Goal: Task Accomplishment & Management: Complete application form

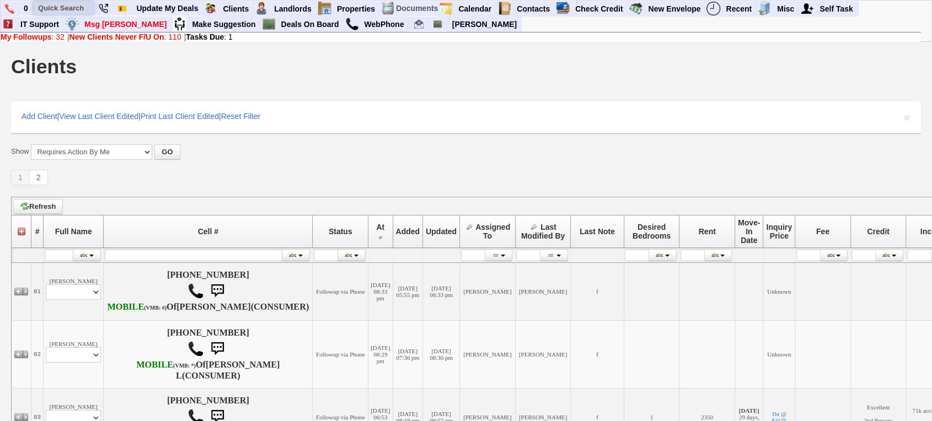
click at [49, 3] on input "text" at bounding box center [64, 8] width 61 height 14
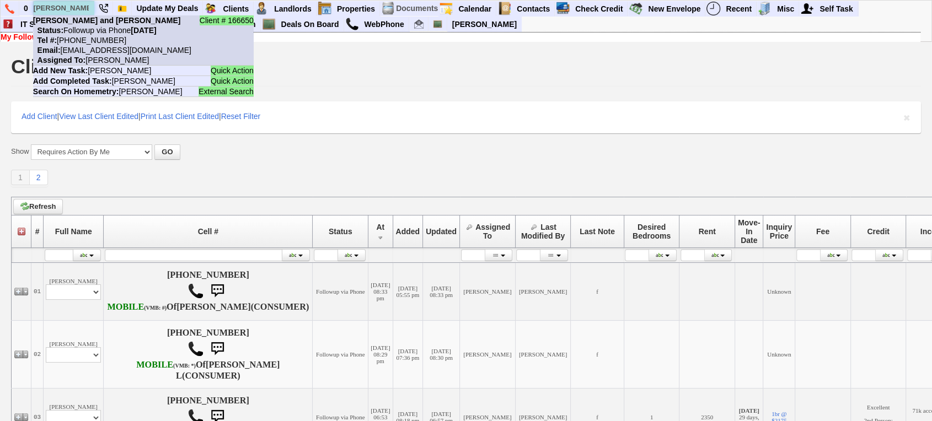
type input "jackie mal"
click at [86, 21] on b "[PERSON_NAME] and [PERSON_NAME]" at bounding box center [107, 20] width 148 height 9
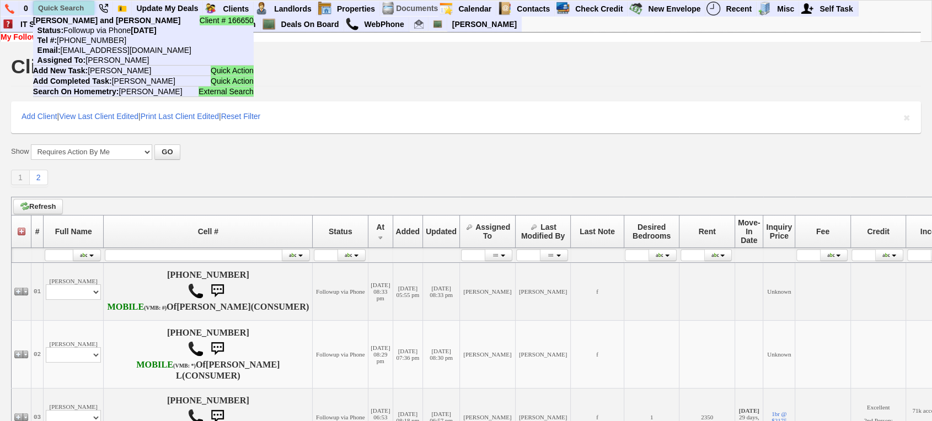
click at [61, 12] on input "text" at bounding box center [64, 8] width 61 height 14
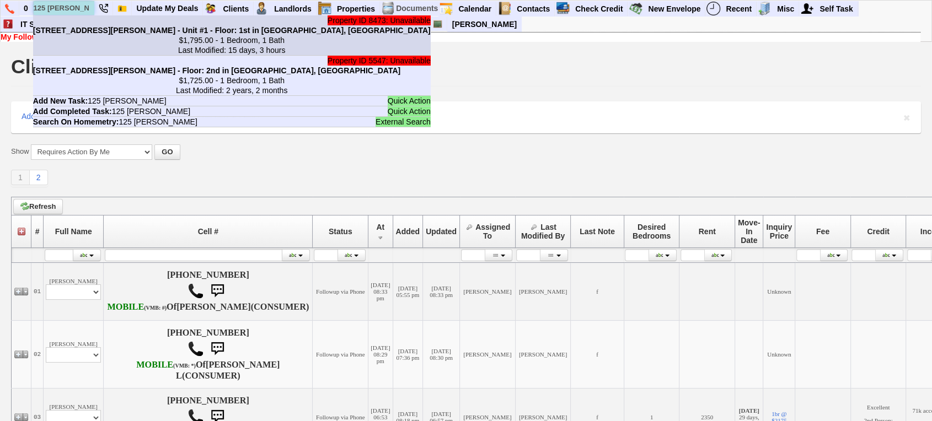
type input "125 cooper"
click at [88, 28] on b "125 Cooper Dr - Bldg #A - Unit #1 - Floor: 1st in New Rochelle, NY" at bounding box center [231, 30] width 397 height 9
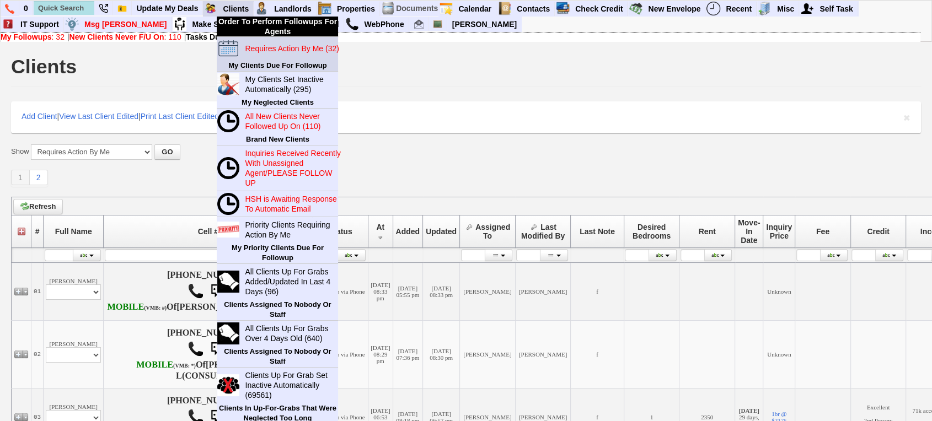
click at [275, 50] on blink "Requires Action By Me (32)" at bounding box center [292, 48] width 94 height 9
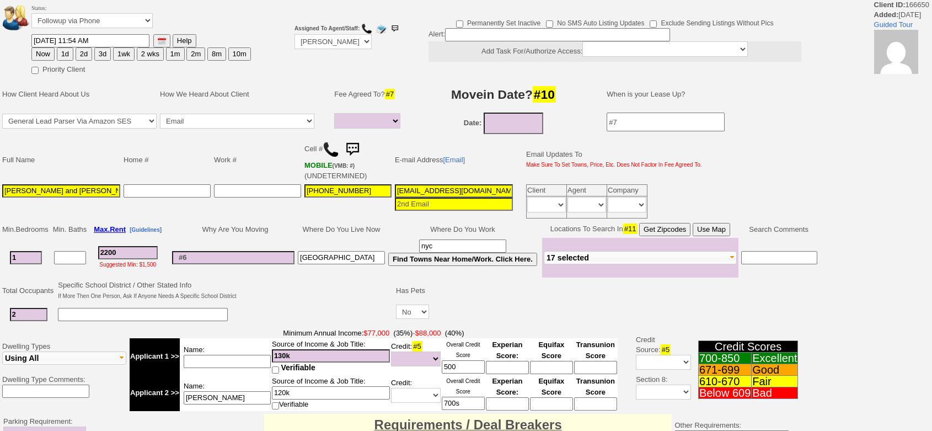
select select
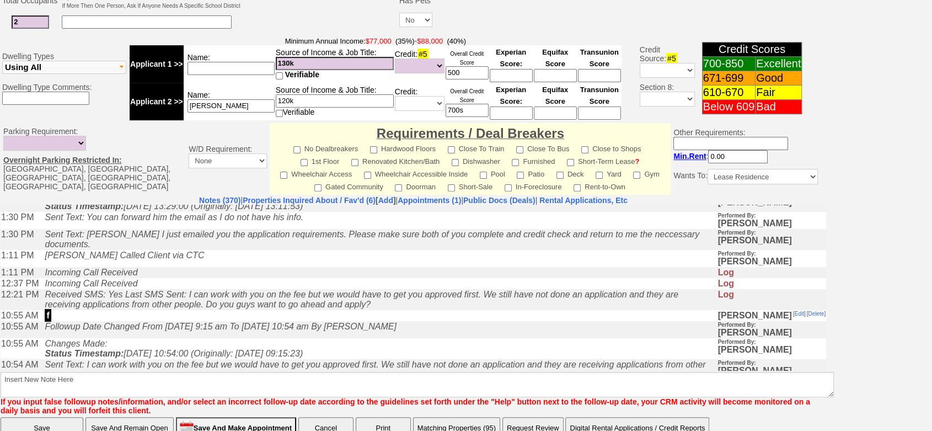
scroll to position [7552, 0]
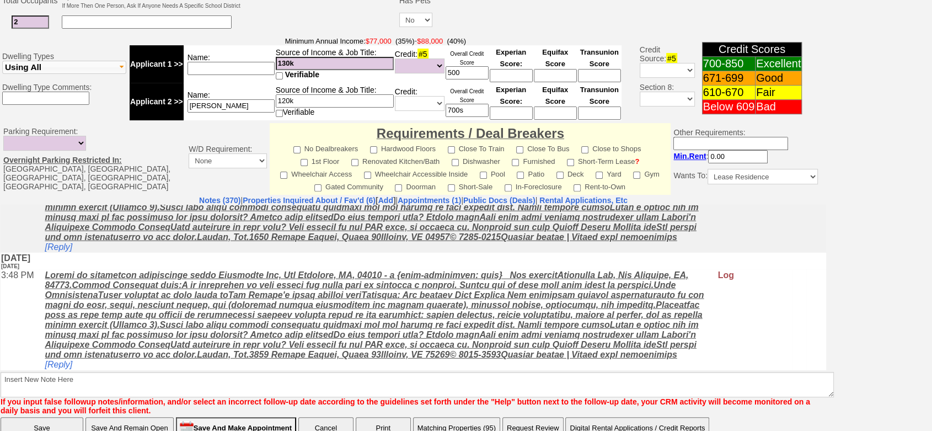
drag, startPoint x: 818, startPoint y: 221, endPoint x: 692, endPoint y: 569, distance: 369.9
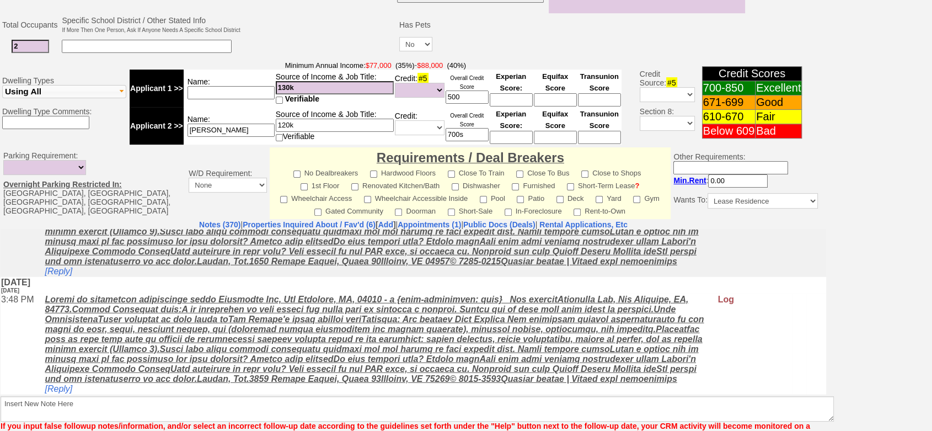
scroll to position [0, 0]
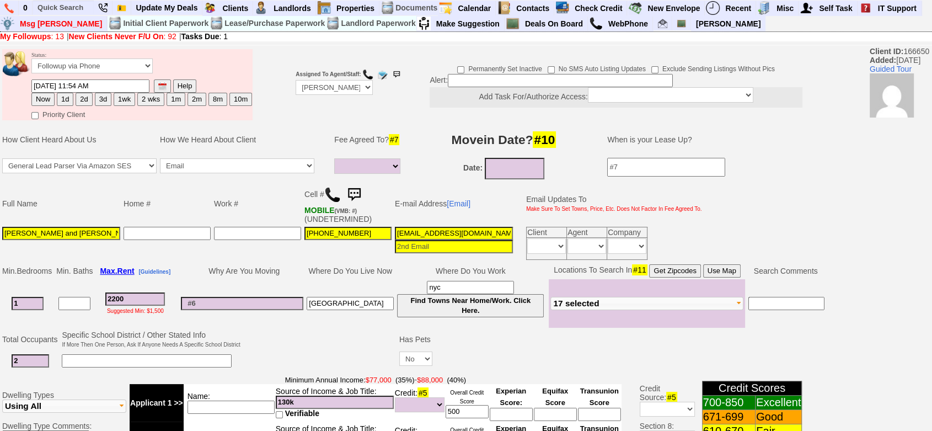
click at [906, 49] on span "Client ID: 166650 Added: 2 months Ago Guided Tour" at bounding box center [900, 82] width 62 height 71
copy span "166650"
click at [520, 26] on link "Deals On Board" at bounding box center [553, 24] width 67 height 14
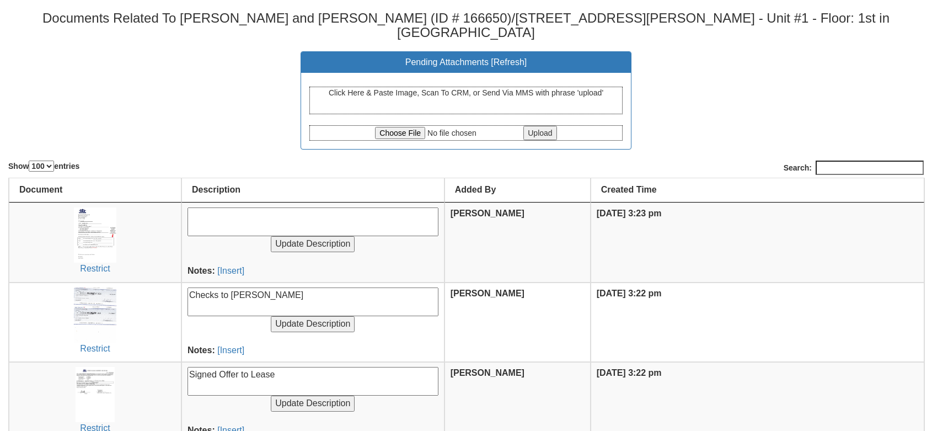
select select "100"
click at [397, 127] on input "file" at bounding box center [448, 133] width 146 height 12
type input "C:\fakepath\Property #8473 - 125 Cooper Dr - Bldg #A - Unit #1 - Floor_ 1st - A…"
drag, startPoint x: 547, startPoint y: 119, endPoint x: 542, endPoint y: 152, distance: 33.9
click at [547, 126] on input "Upload" at bounding box center [539, 133] width 33 height 14
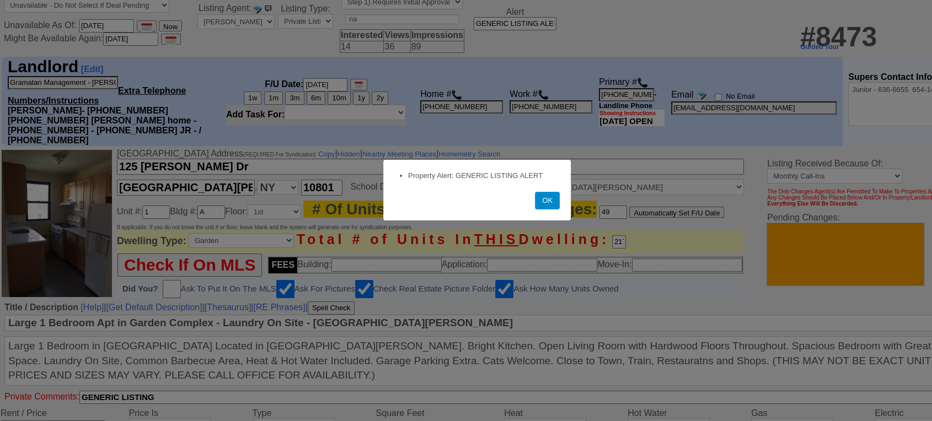
click at [558, 208] on button "OK" at bounding box center [547, 201] width 25 height 18
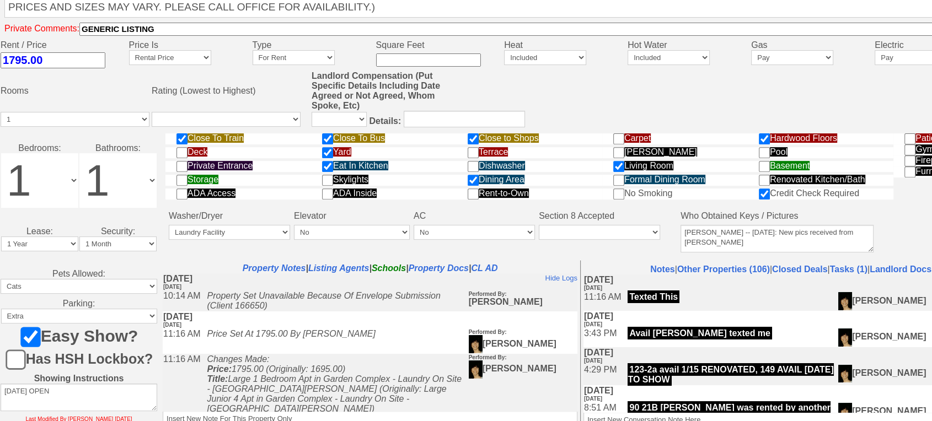
scroll to position [471, 0]
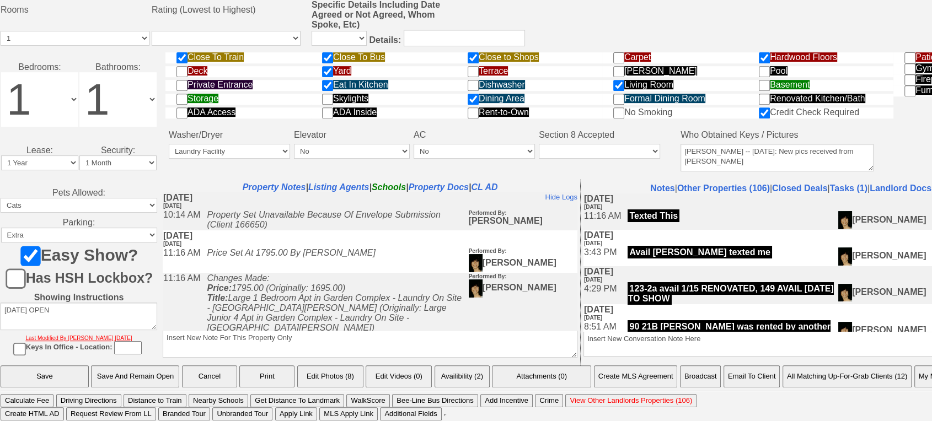
click at [269, 381] on button "Print" at bounding box center [266, 376] width 55 height 22
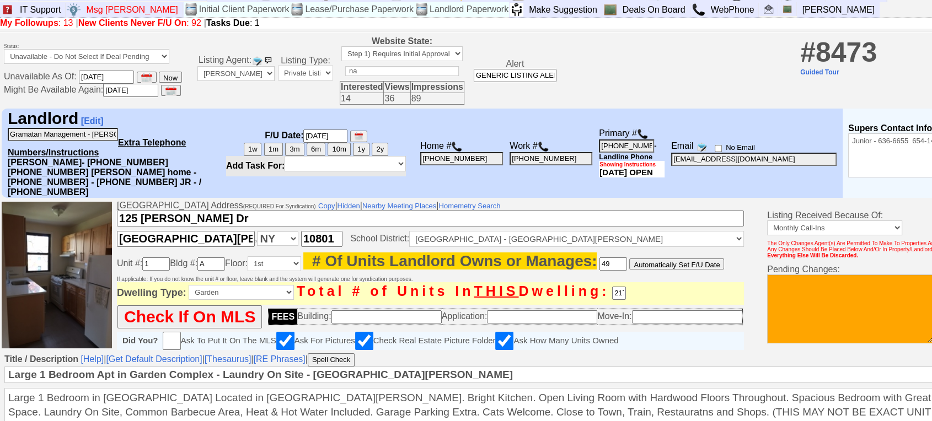
scroll to position [0, 0]
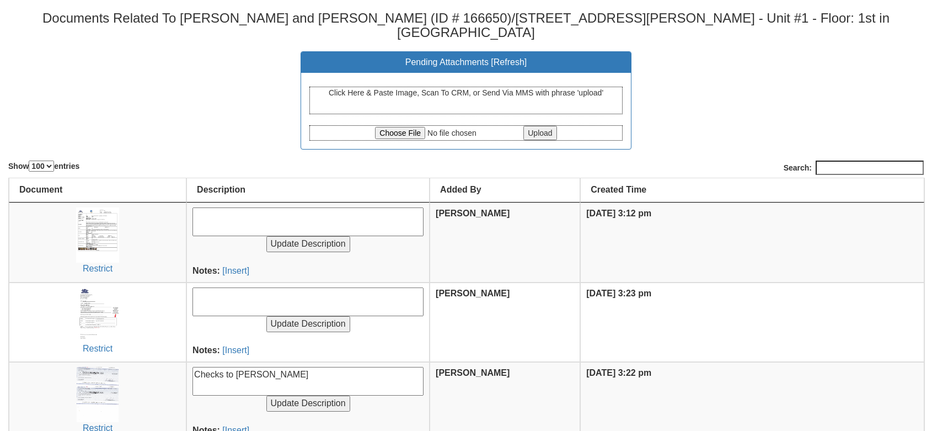
select select "100"
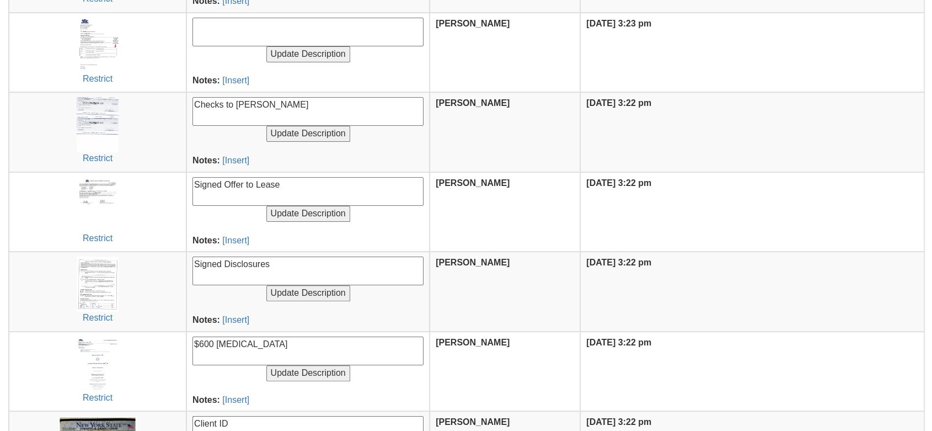
scroll to position [251, 0]
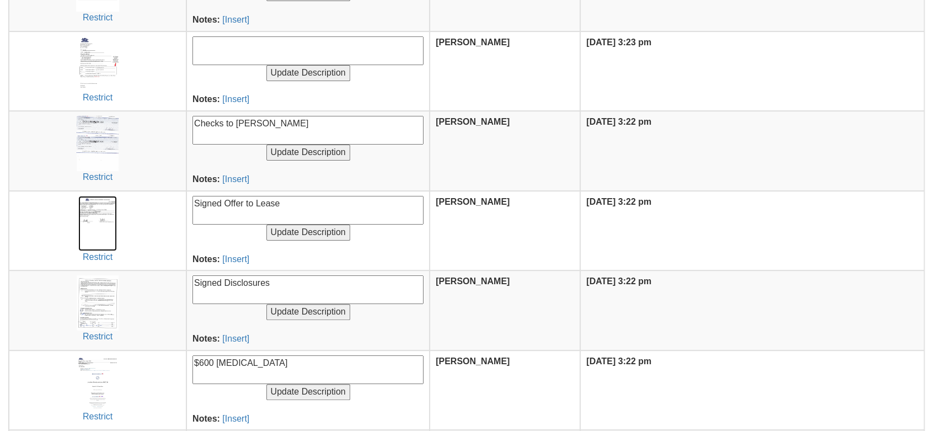
click at [96, 214] on img at bounding box center [97, 223] width 39 height 55
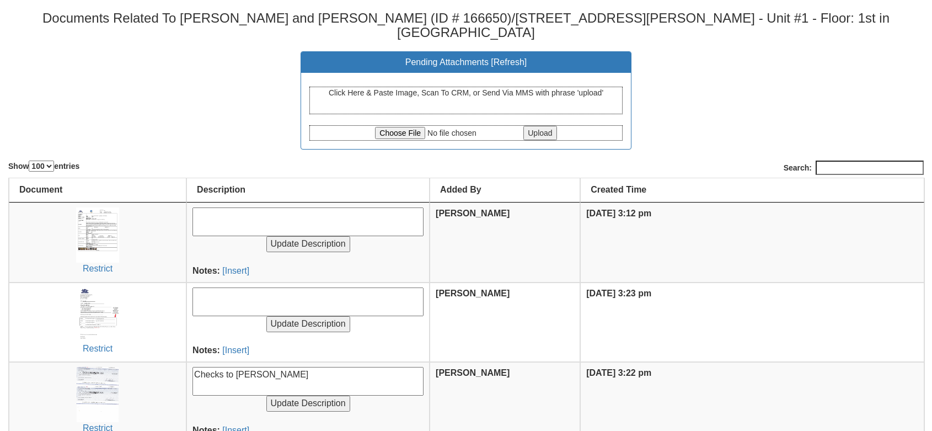
select select "100"
click at [414, 127] on input "file" at bounding box center [448, 133] width 146 height 12
type input "C:\fakepath\Payment Request Form 125 Cooper 1A.pdf"
click at [528, 126] on input "Upload" at bounding box center [539, 133] width 33 height 14
select select "100"
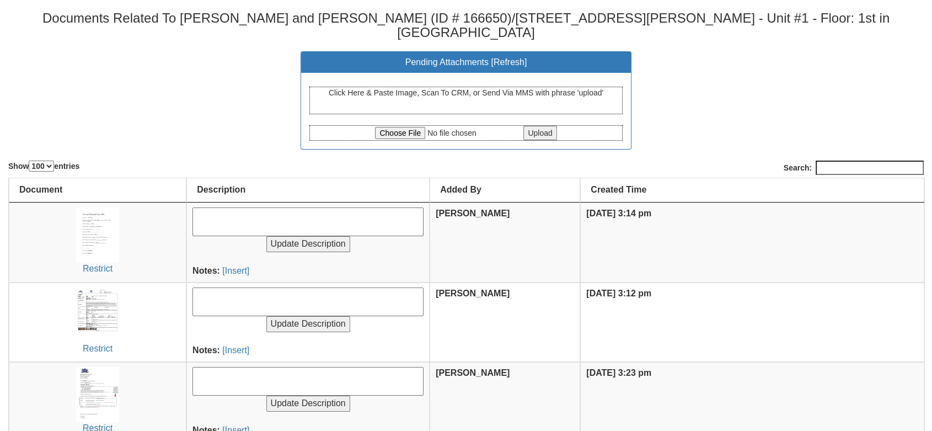
click at [266, 287] on textarea at bounding box center [307, 301] width 231 height 29
type textarea "Prop Card"
click at [266, 316] on input "Update Description" at bounding box center [308, 324] width 84 height 16
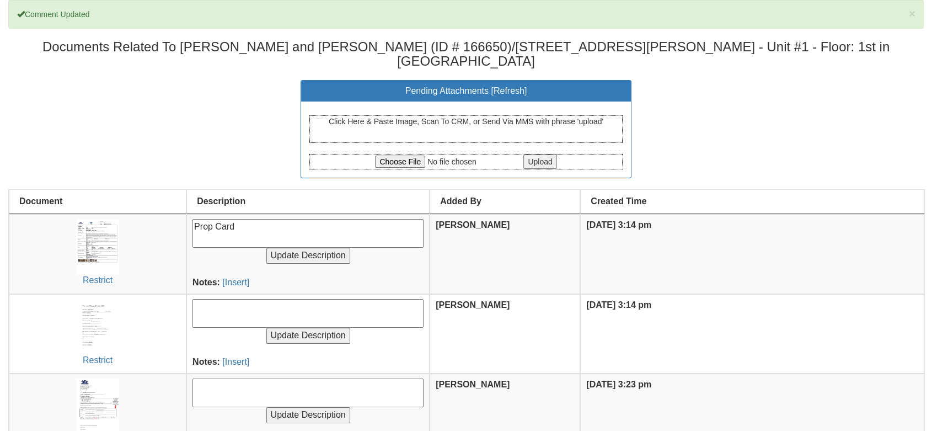
click at [254, 299] on textarea at bounding box center [307, 313] width 231 height 29
type textarea "Payment"
type textarea "Closing Letter"
click at [266, 407] on input "Update Description" at bounding box center [308, 415] width 84 height 16
click at [241, 384] on textarea at bounding box center [307, 392] width 231 height 29
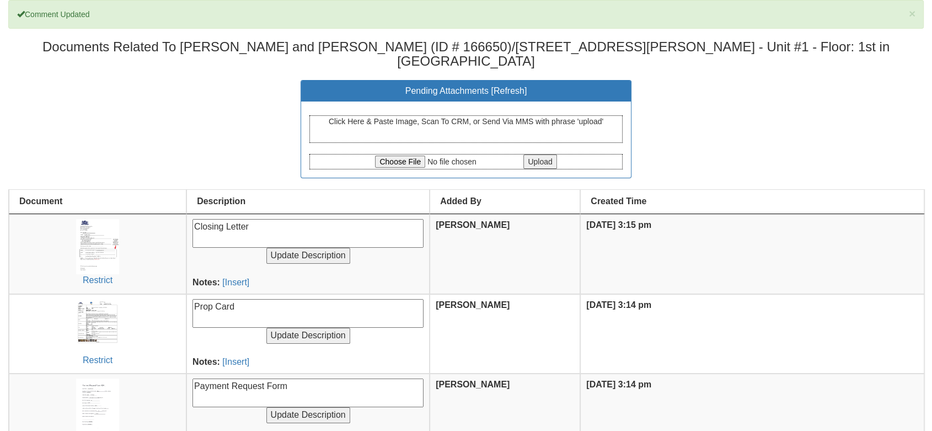
type textarea "Payment Request Form"
click at [266, 407] on input "Update Description" at bounding box center [308, 415] width 84 height 16
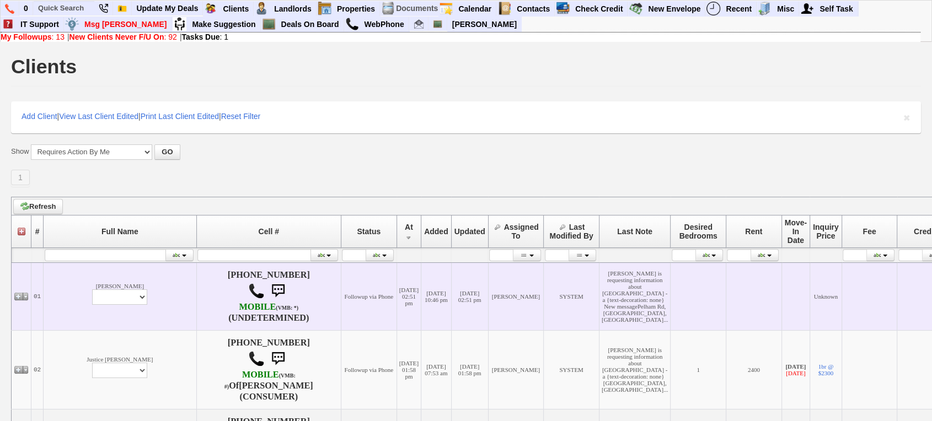
click at [55, 303] on td "Sarina Chatman Profile Edit Print Email Externally (Will Not Be Tracked In CRM)…" at bounding box center [120, 296] width 153 height 68
drag, startPoint x: 62, startPoint y: 309, endPoint x: 69, endPoint y: 318, distance: 10.9
click at [92, 305] on select "Profile Edit Print Email Externally (Will Not Be Tracked In CRM) Closed Deals" at bounding box center [119, 296] width 55 height 15
select select "ChangeURL,/crm/custom/edit_client_form.php?redirect=%2Fcrm%2Fclients.php&id=168…"
click at [92, 305] on select "Profile Edit Print Email Externally (Will Not Be Tracked In CRM) Closed Deals" at bounding box center [119, 296] width 55 height 15
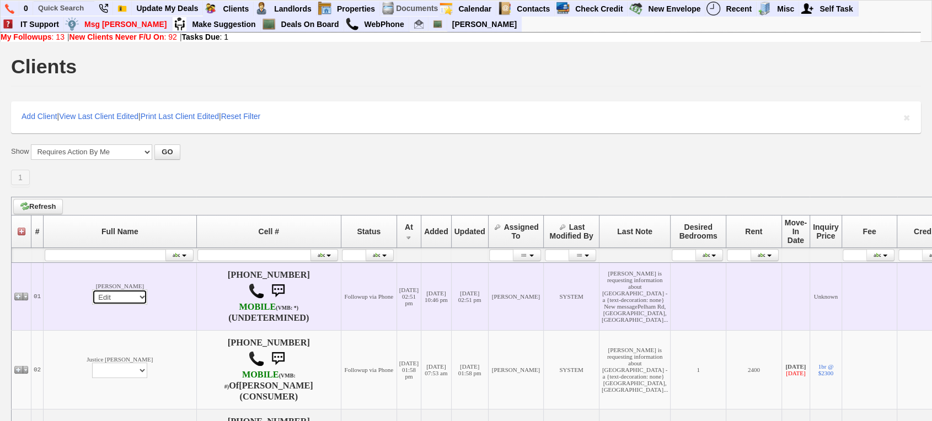
select select
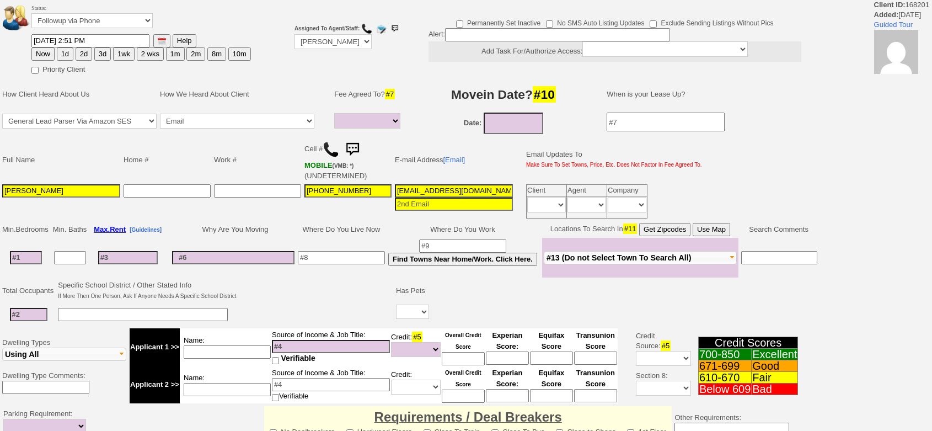
select select
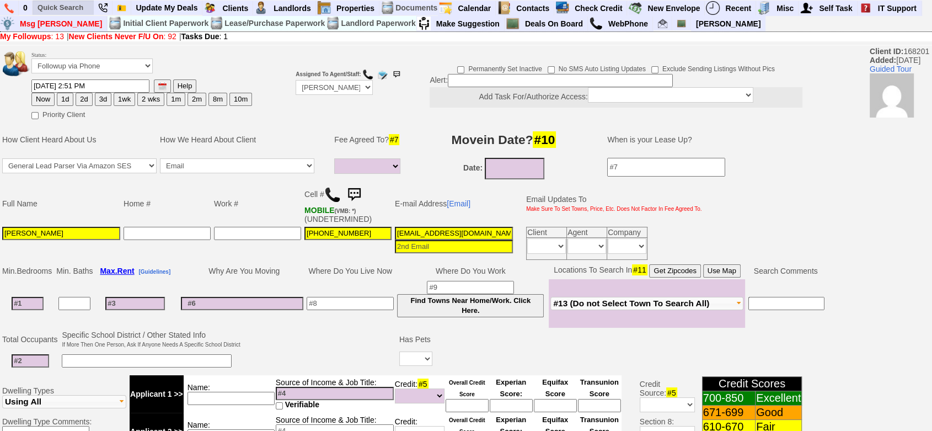
click at [77, 17] on ul at bounding box center [143, 23] width 221 height 17
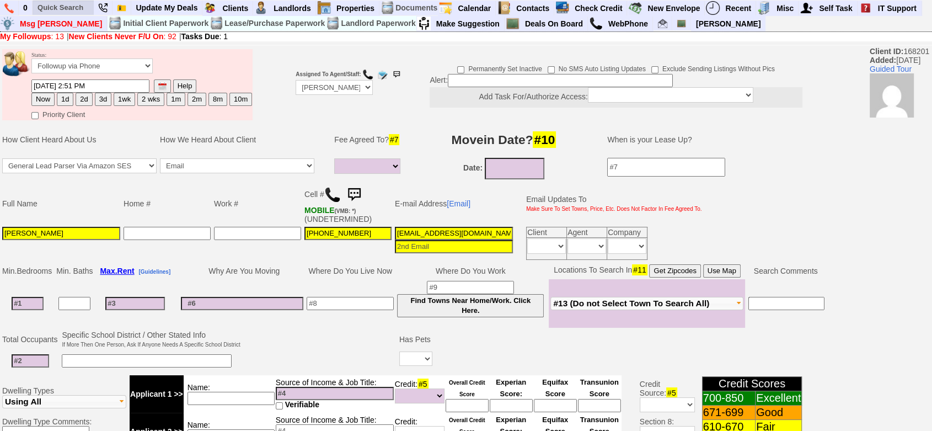
click at [77, 15] on ul at bounding box center [143, 23] width 221 height 17
click at [77, 12] on input "text" at bounding box center [63, 8] width 61 height 14
paste input "914) 727-2031"
type input "914) 727-2031"
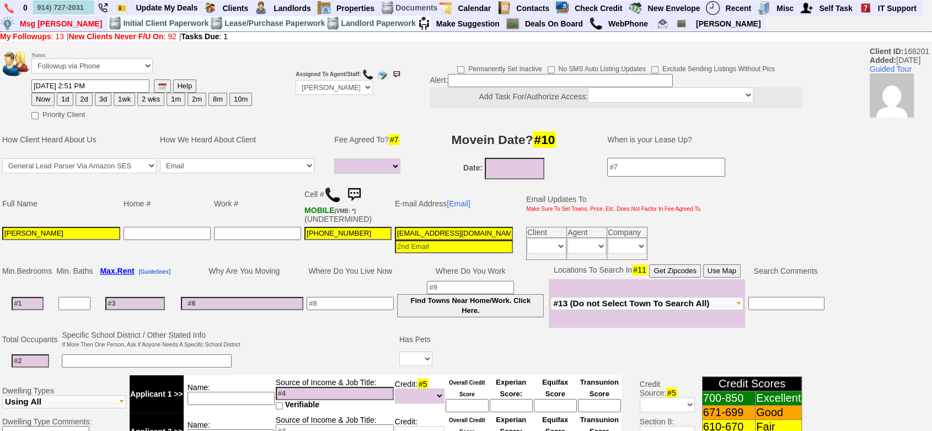
click at [65, 96] on button "1d" at bounding box center [65, 99] width 17 height 13
type input "10/03/2025 03:21 PM"
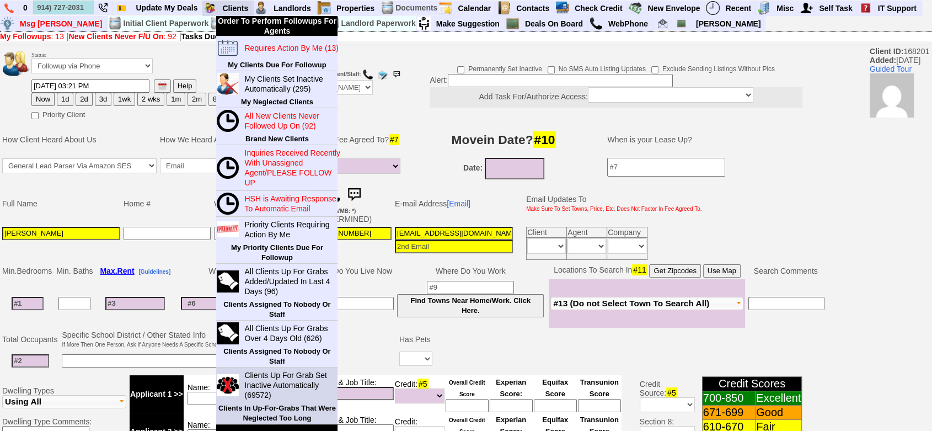
scroll to position [61, 0]
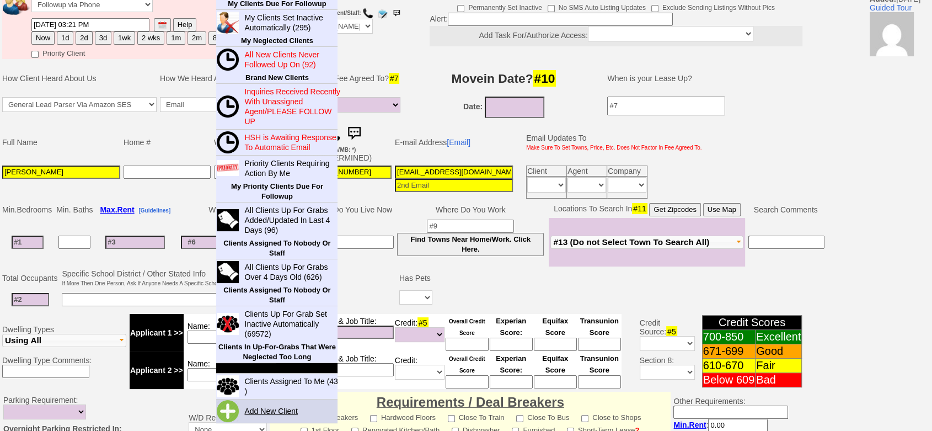
click at [273, 406] on link "Add New Client" at bounding box center [275, 411] width 71 height 14
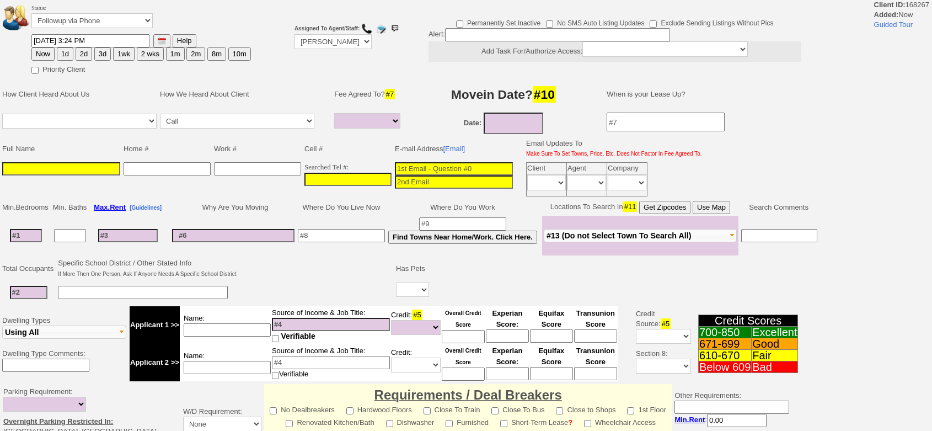
select select
click at [330, 180] on input "___-___-____" at bounding box center [347, 179] width 87 height 13
paste input "[PHONE_NUMBER]"
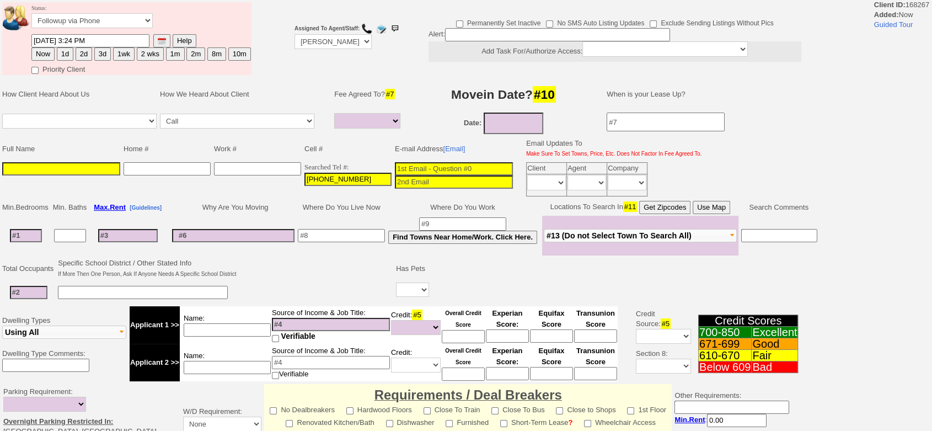
type input "[PHONE_NUMBER]"
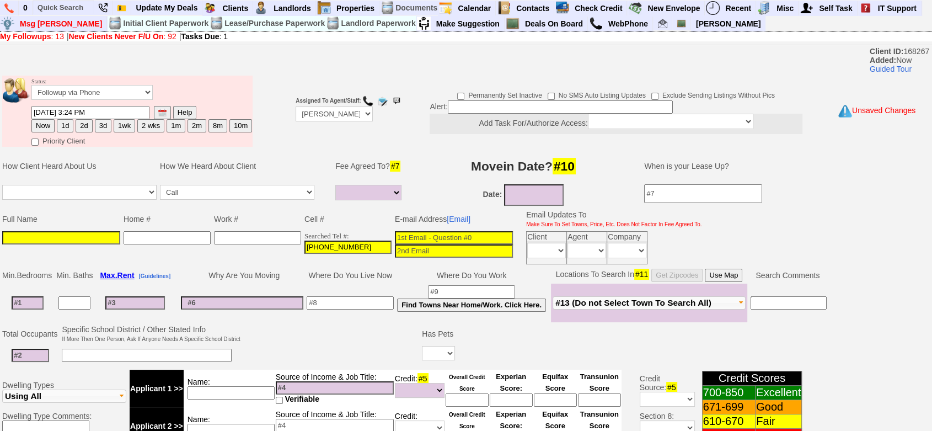
click at [438, 236] on input at bounding box center [454, 237] width 118 height 13
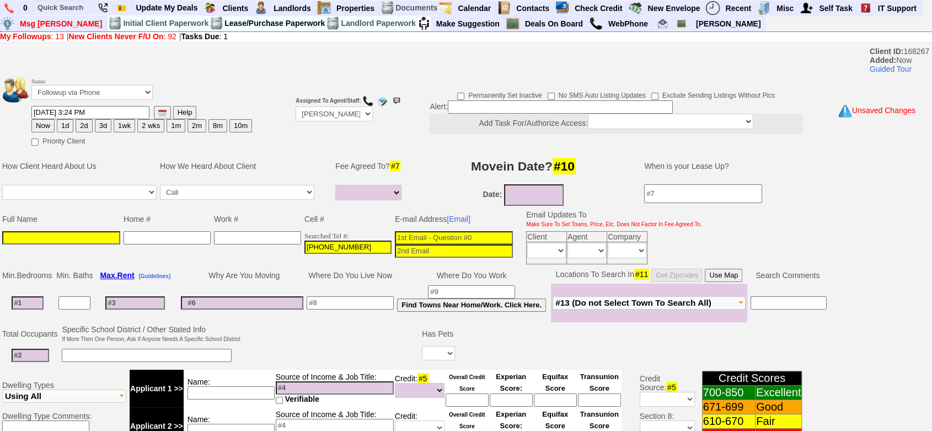
paste input "[EMAIL_ADDRESS][DOMAIN_NAME]"
type input "pavalencia15@gmail.com"
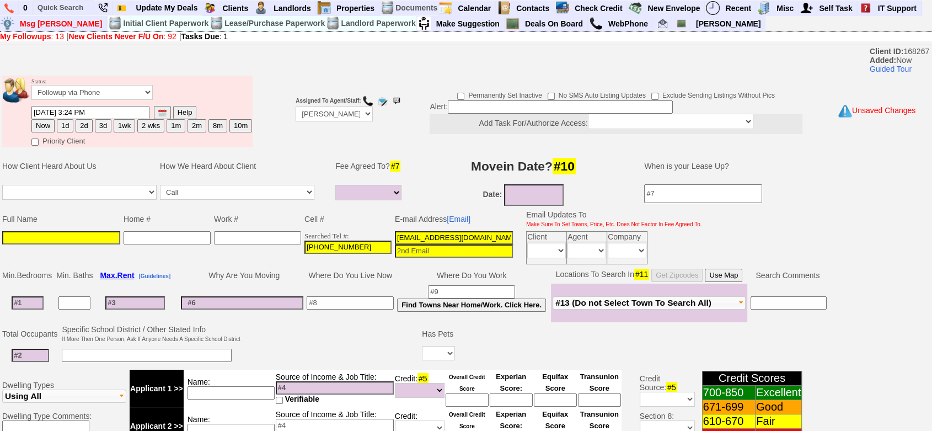
click at [96, 238] on input at bounding box center [61, 237] width 118 height 13
paste input "Paola Valencia"
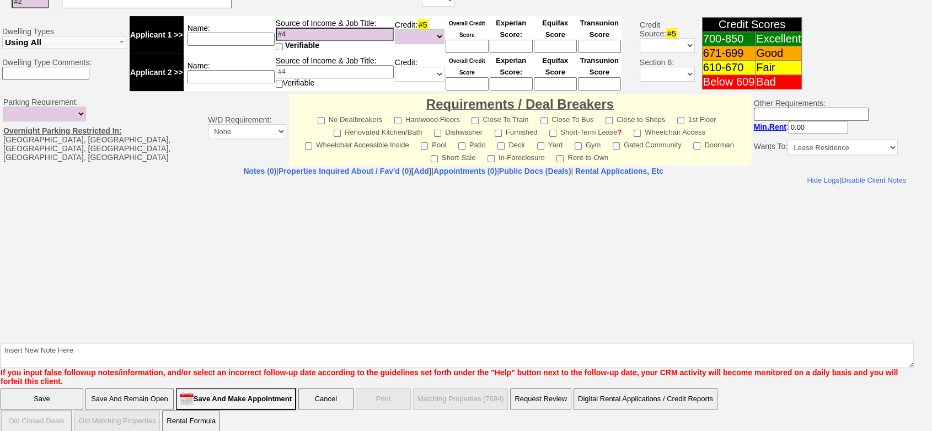
type input "Paola Valenciaf"
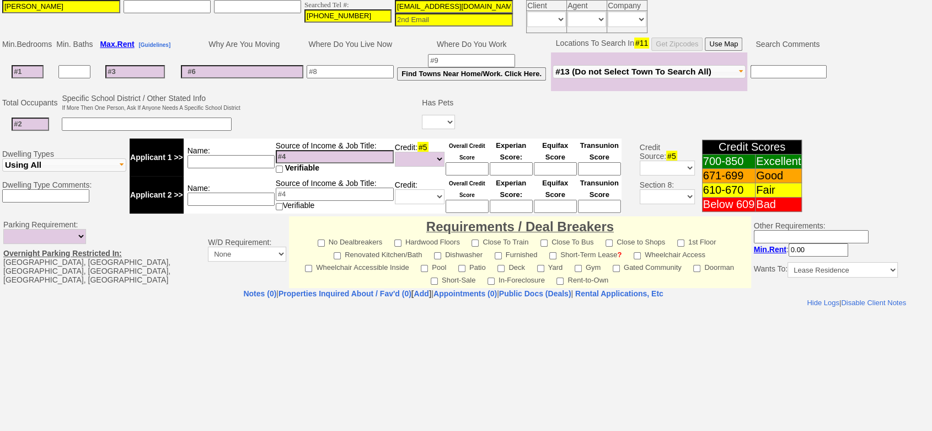
click at [505, 362] on body "Hide Logs | Disable Client Notes Include Logs (0) | Disable Client Notes" at bounding box center [453, 379] width 905 height 165
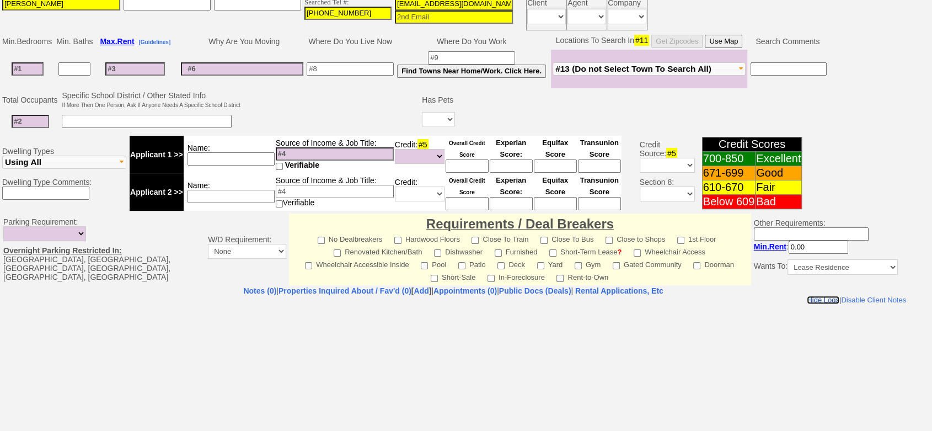
scroll to position [353, 0]
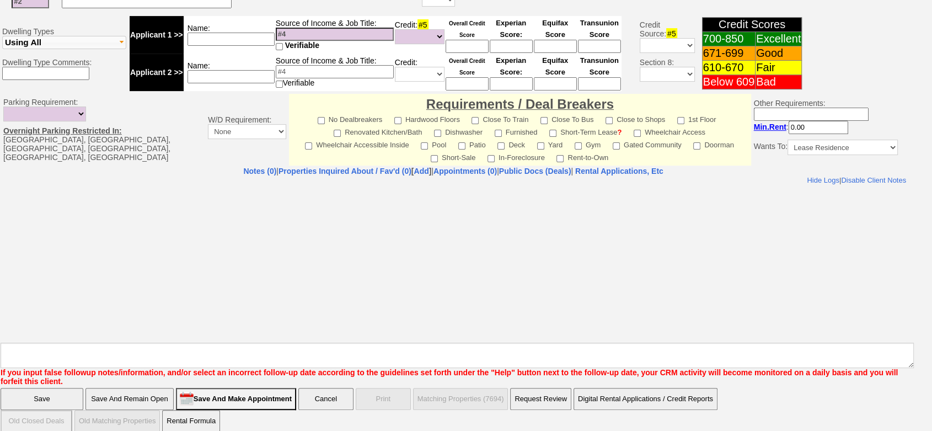
click at [528, 342] on textarea "Insert New Note Here" at bounding box center [457, 354] width 913 height 25
type textarea "f"
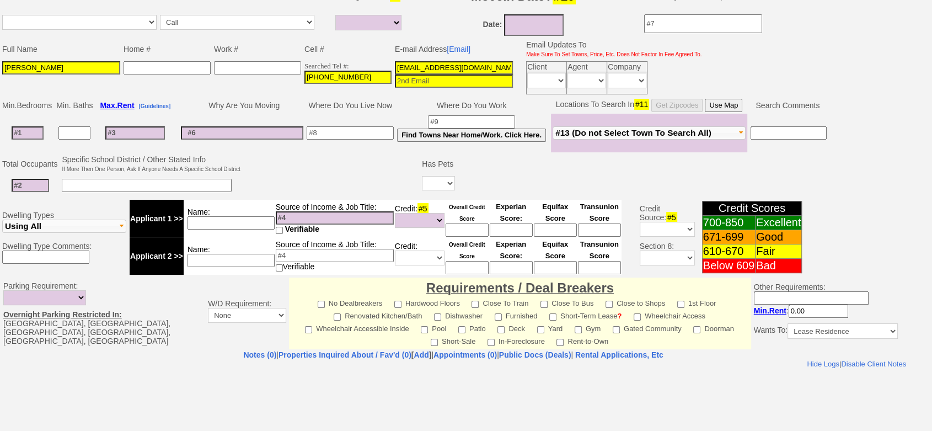
scroll to position [0, 0]
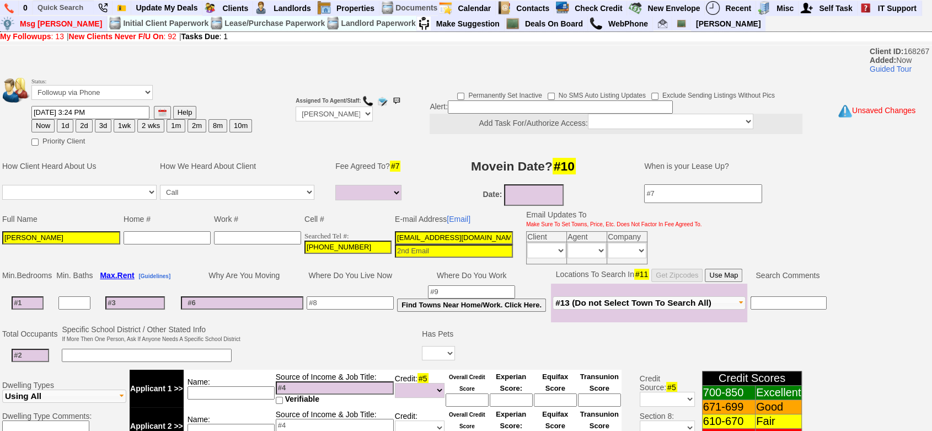
click at [66, 123] on button "1d" at bounding box center [65, 125] width 17 height 13
type input "10/03/2025 03:24 PM"
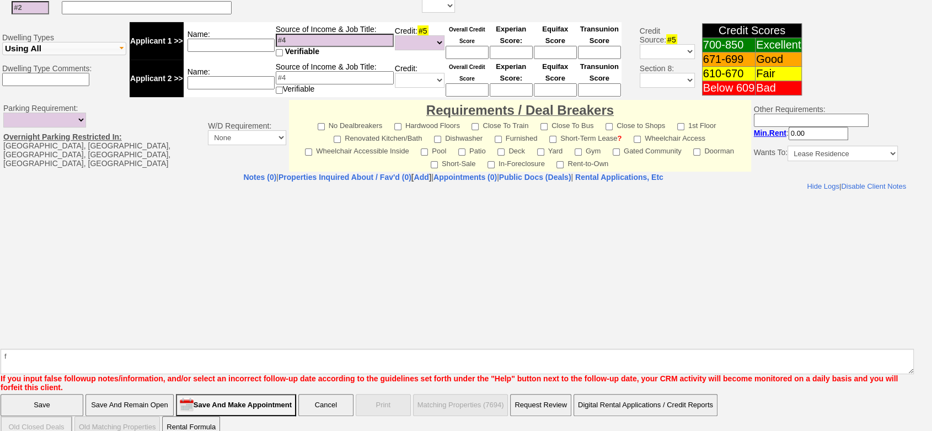
scroll to position [353, 0]
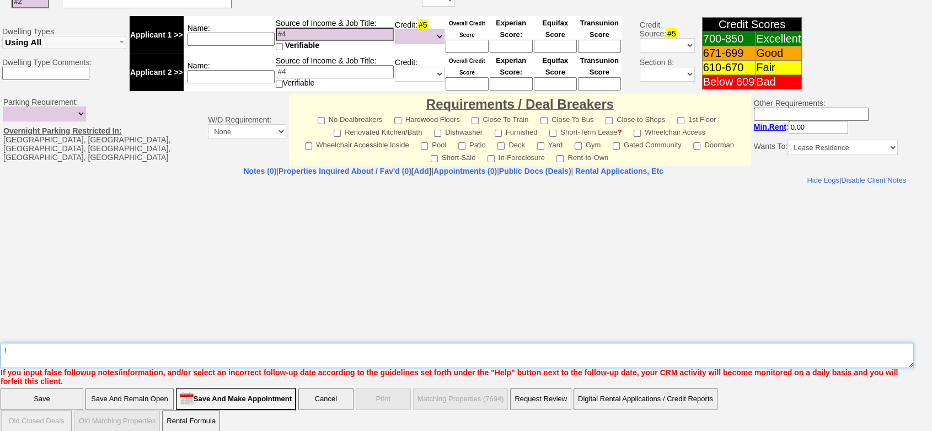
click at [44, 343] on textarea "Insert New Note Here" at bounding box center [457, 354] width 913 height 25
type textarea "2"
type textarea "210 5g ld fu"
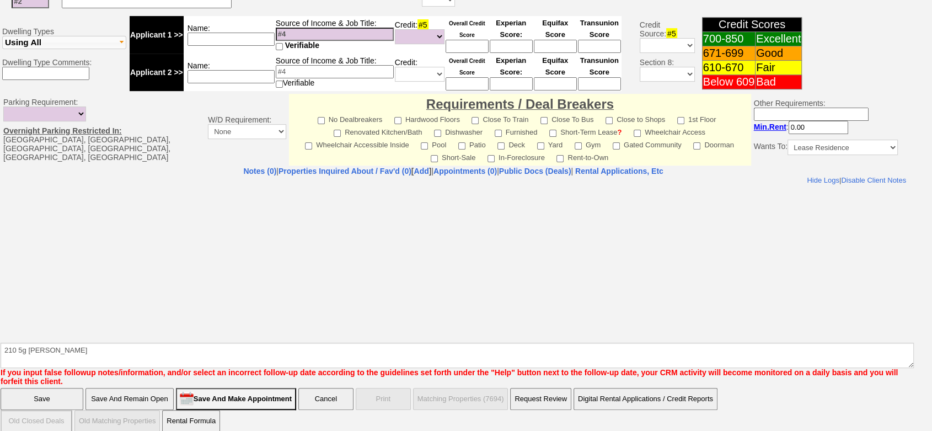
click input "Save" at bounding box center [42, 399] width 83 height 22
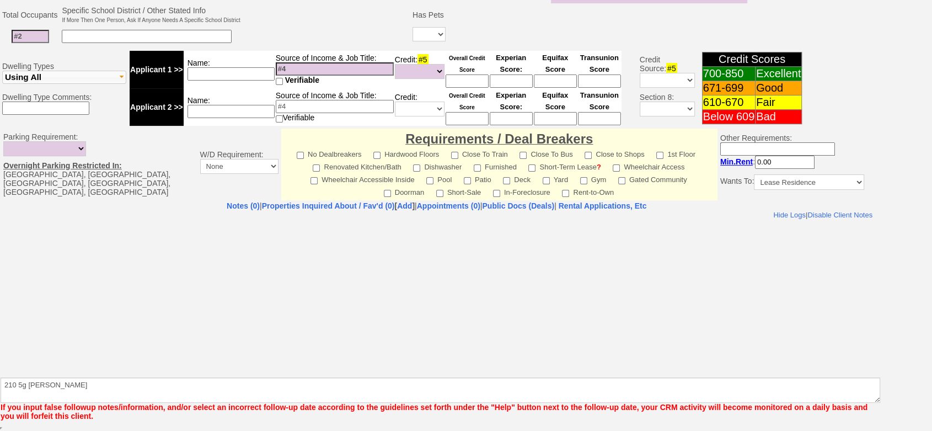
scroll to position [314, 0]
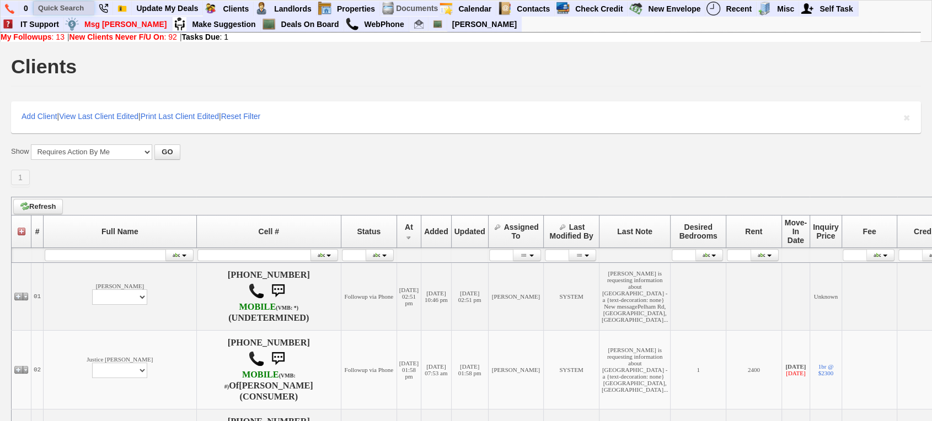
click at [69, 8] on input "text" at bounding box center [64, 8] width 61 height 14
click at [84, 8] on input "[PERSON_NAME] saw" at bounding box center [64, 8] width 61 height 14
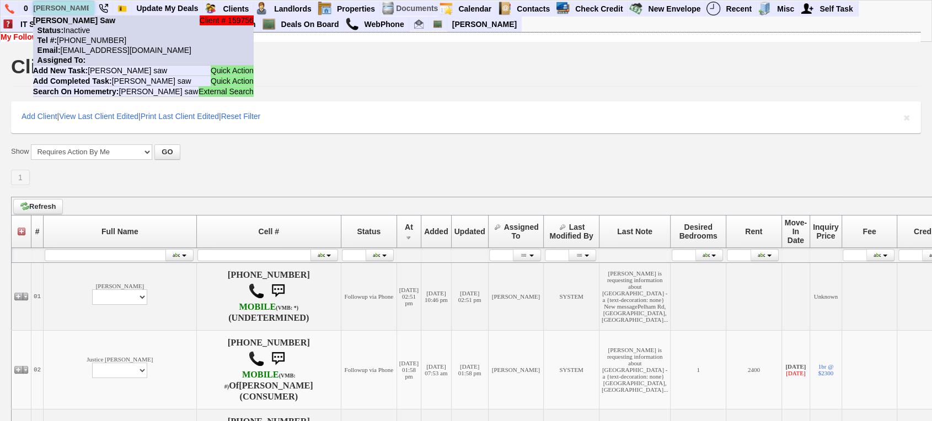
type input "[PERSON_NAME] saw"
click at [94, 34] on li "Client # 159756 [PERSON_NAME] Status: Inactive Tel #: [PHONE_NUMBER] Email: [EM…" at bounding box center [143, 40] width 221 height 50
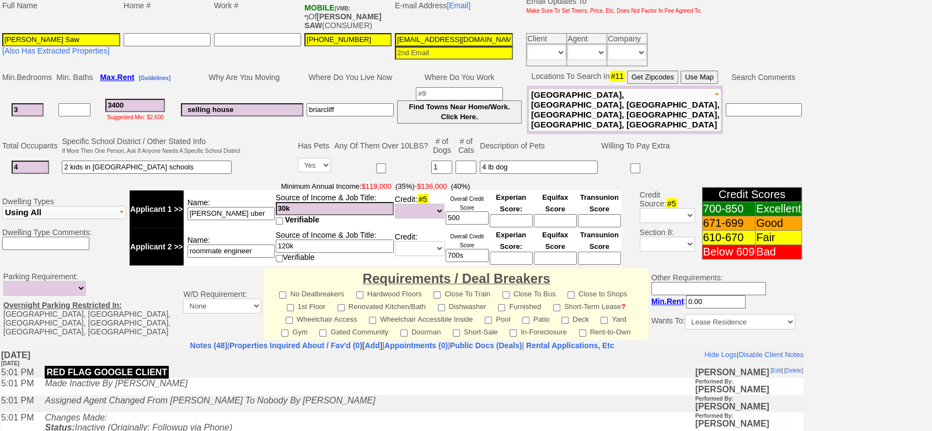
scroll to position [46, 0]
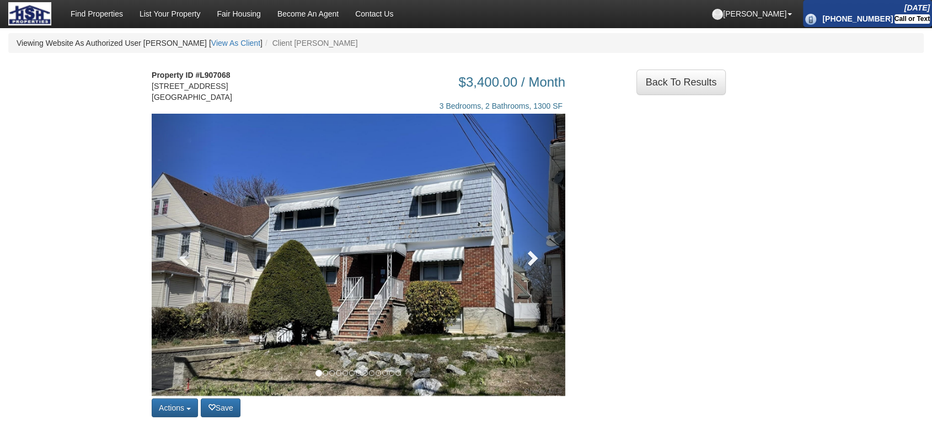
click at [542, 241] on link at bounding box center [534, 255] width 62 height 282
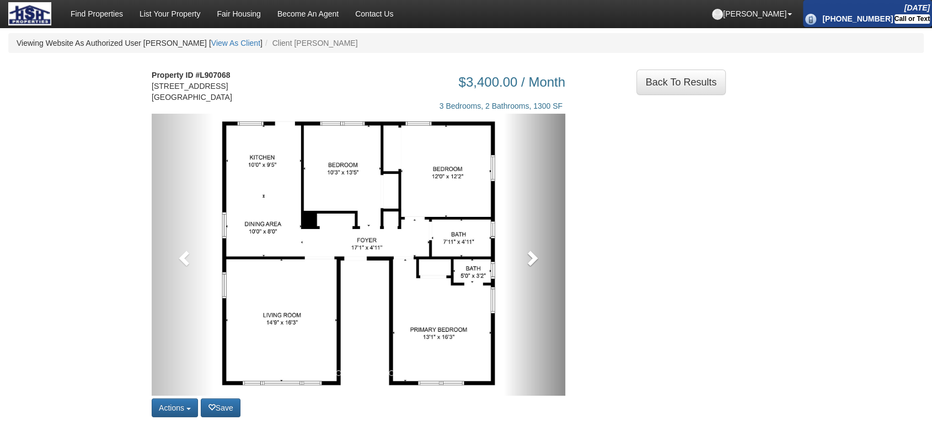
scroll to position [61, 0]
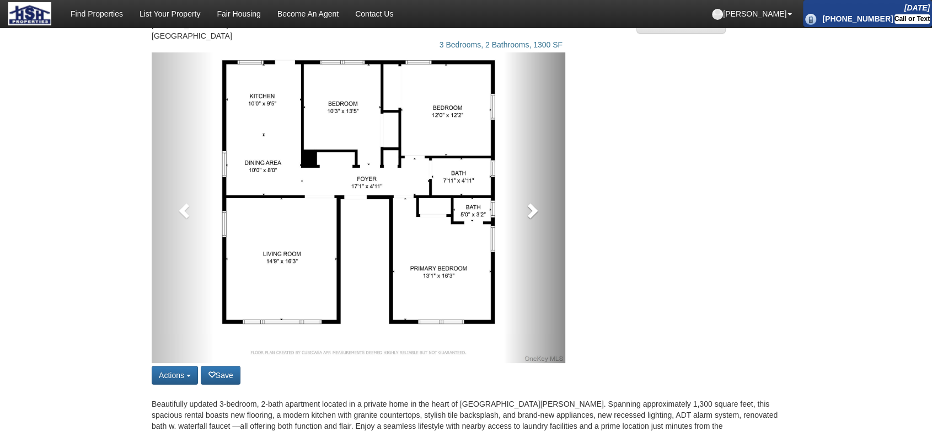
click at [538, 206] on span at bounding box center [531, 210] width 17 height 17
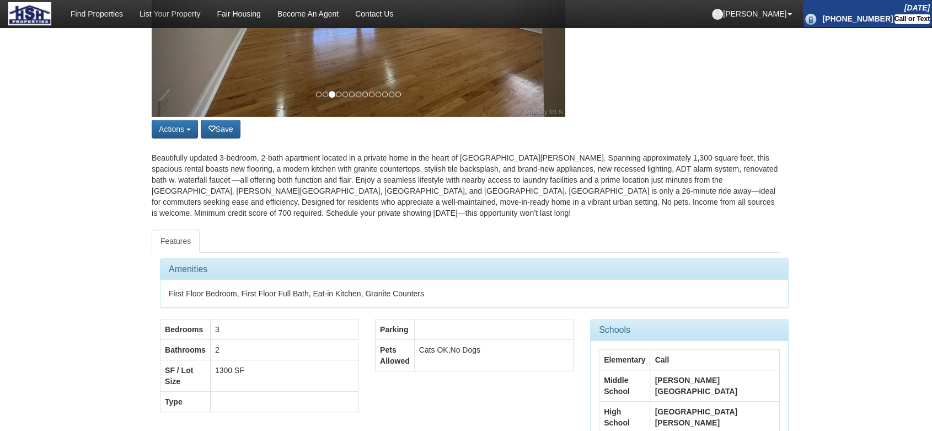
scroll to position [306, 0]
